Goal: Task Accomplishment & Management: Use online tool/utility

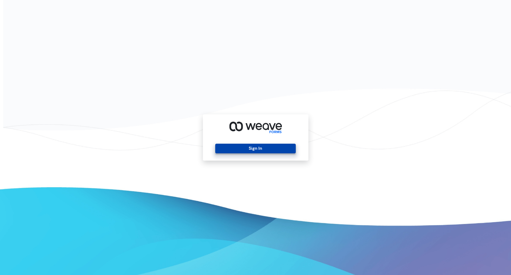
click at [246, 146] on button "Sign In" at bounding box center [255, 149] width 80 height 10
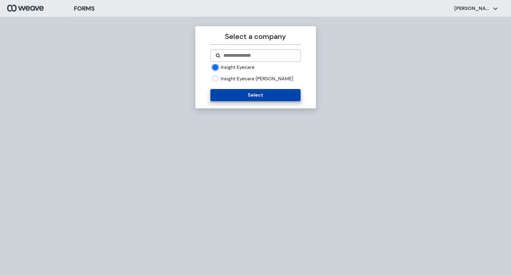
click at [250, 96] on button "Select" at bounding box center [255, 95] width 90 height 12
